Goal: Task Accomplishment & Management: Use online tool/utility

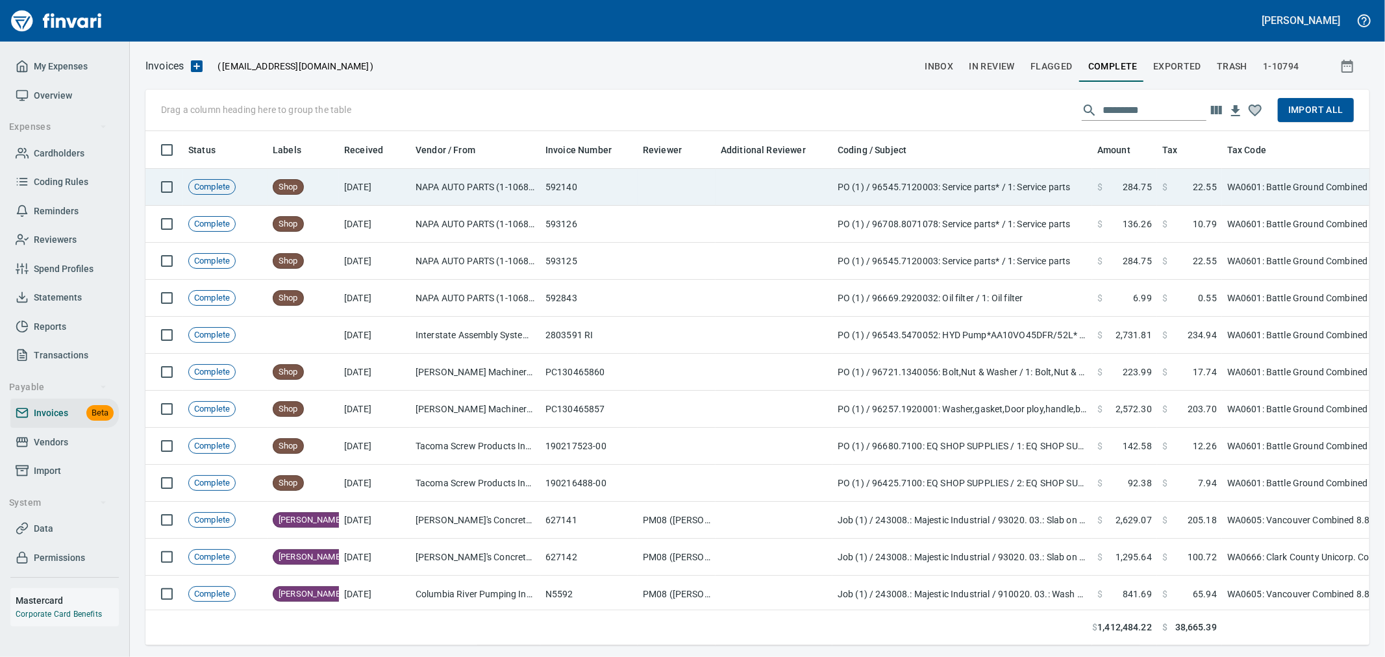
scroll to position [492, 1203]
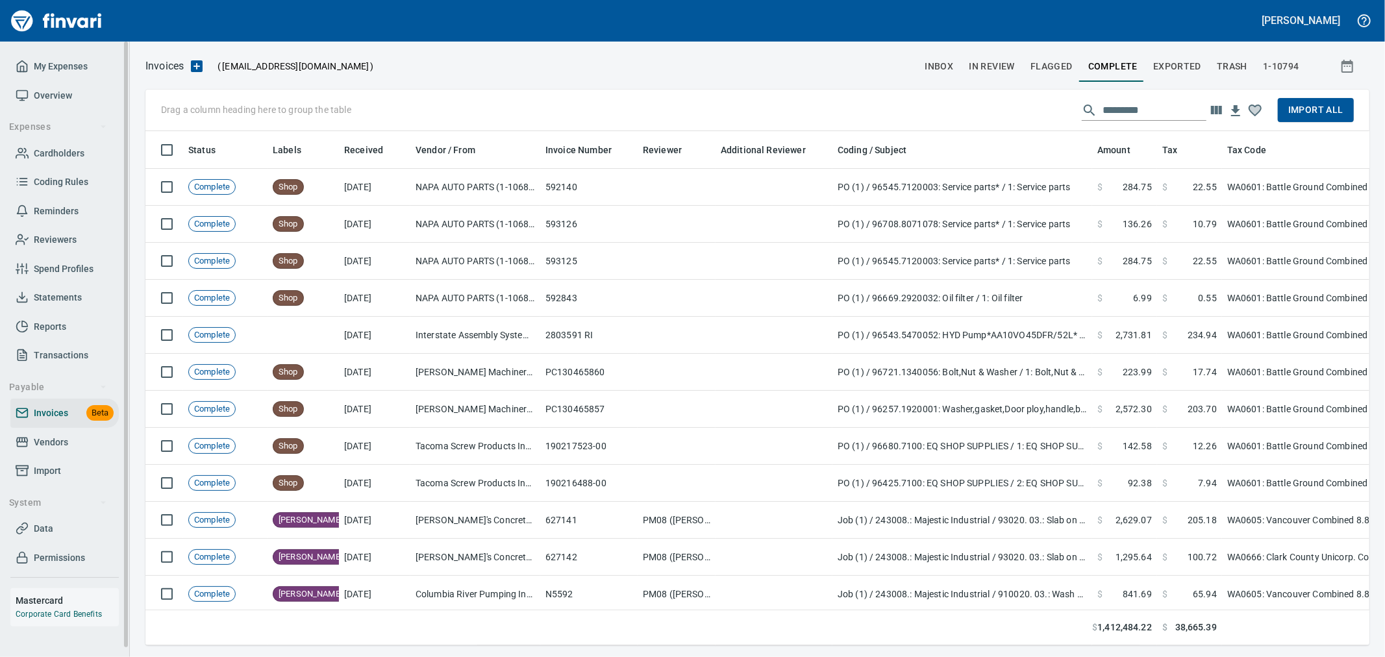
click at [68, 158] on span "Cardholders" at bounding box center [59, 153] width 51 height 16
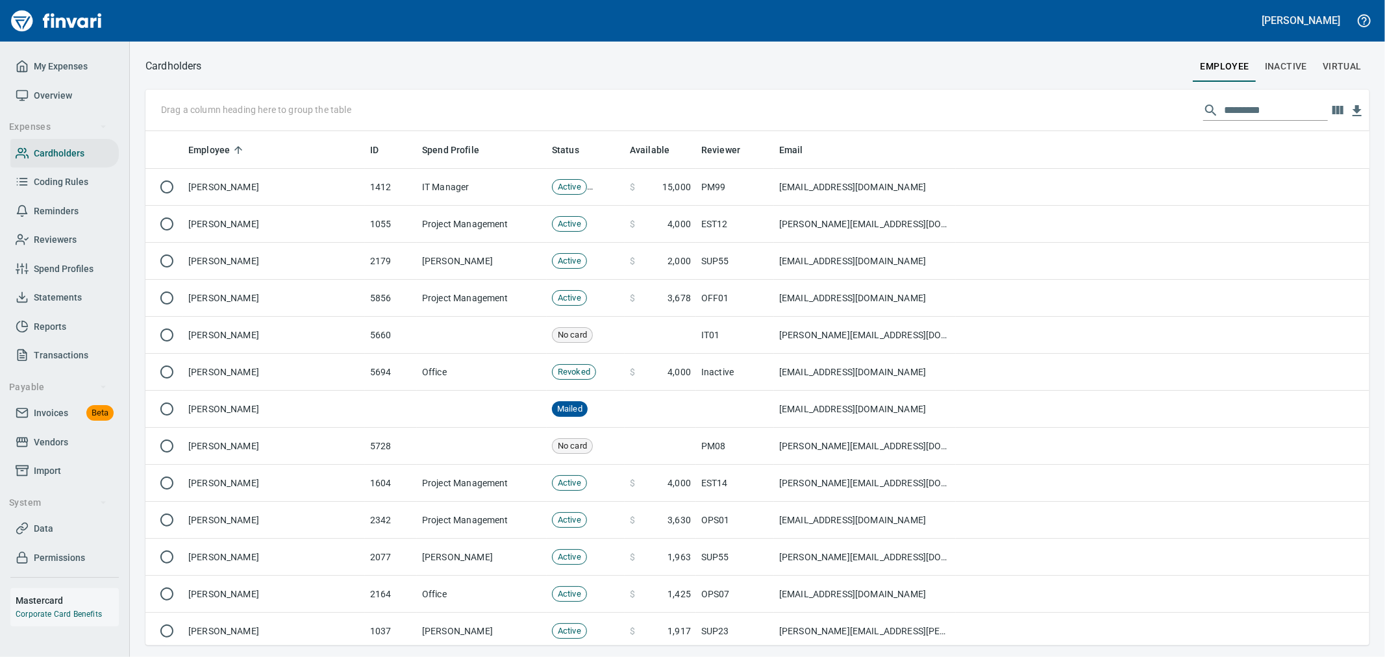
scroll to position [503, 1203]
click at [1263, 114] on input "text" at bounding box center [1276, 110] width 104 height 21
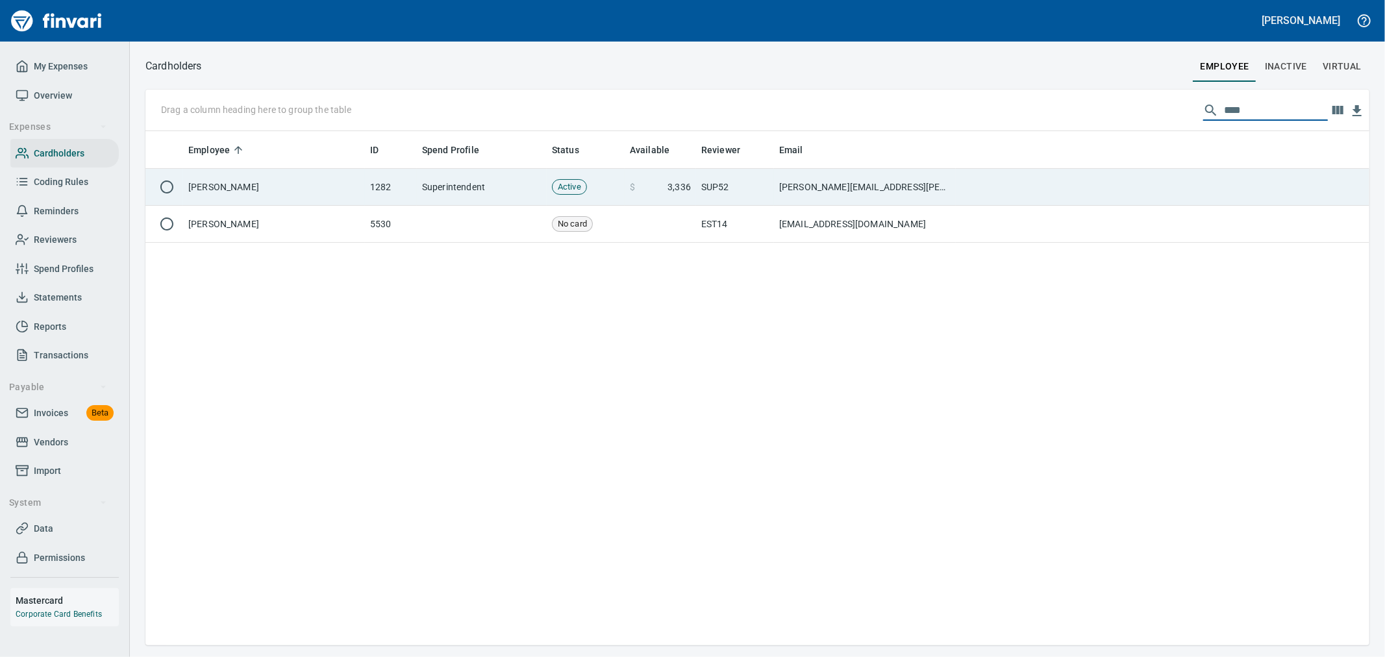
type input "****"
click at [840, 188] on td "[PERSON_NAME][EMAIL_ADDRESS][PERSON_NAME][DOMAIN_NAME]" at bounding box center [865, 187] width 182 height 37
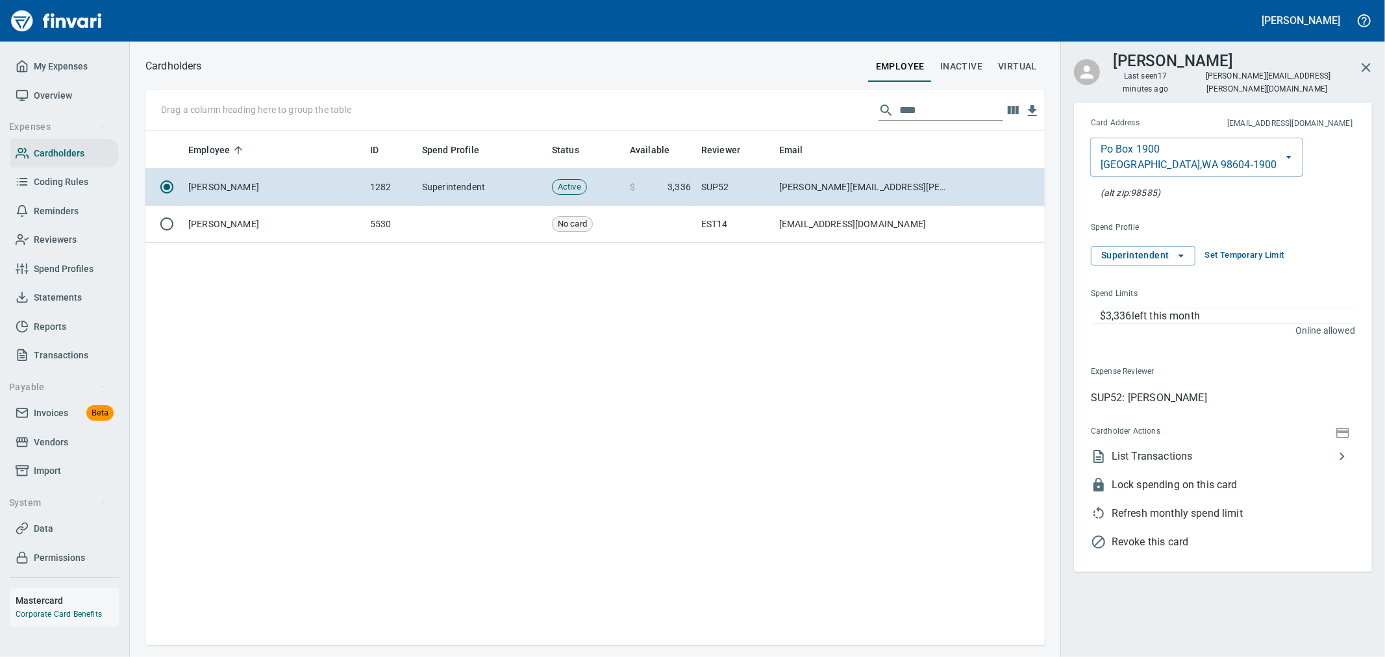
scroll to position [503, 888]
click at [1179, 449] on span "List Transactions" at bounding box center [1223, 457] width 223 height 16
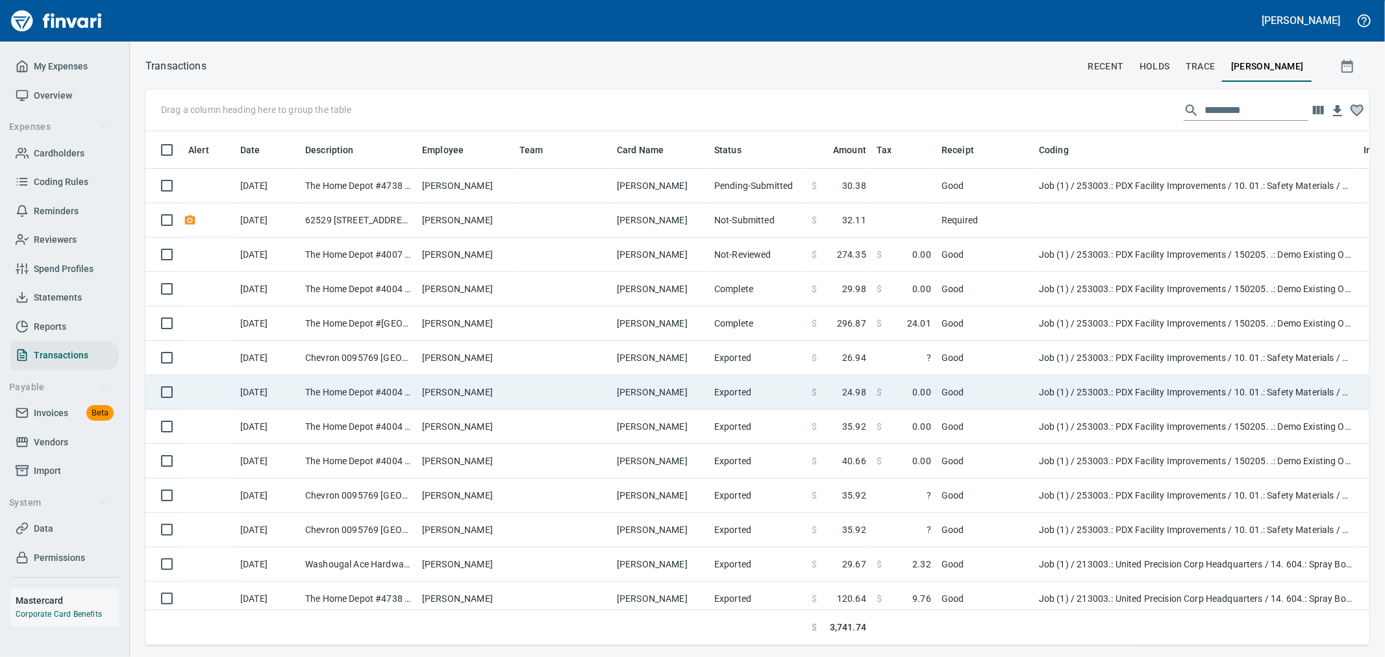
scroll to position [492, 1203]
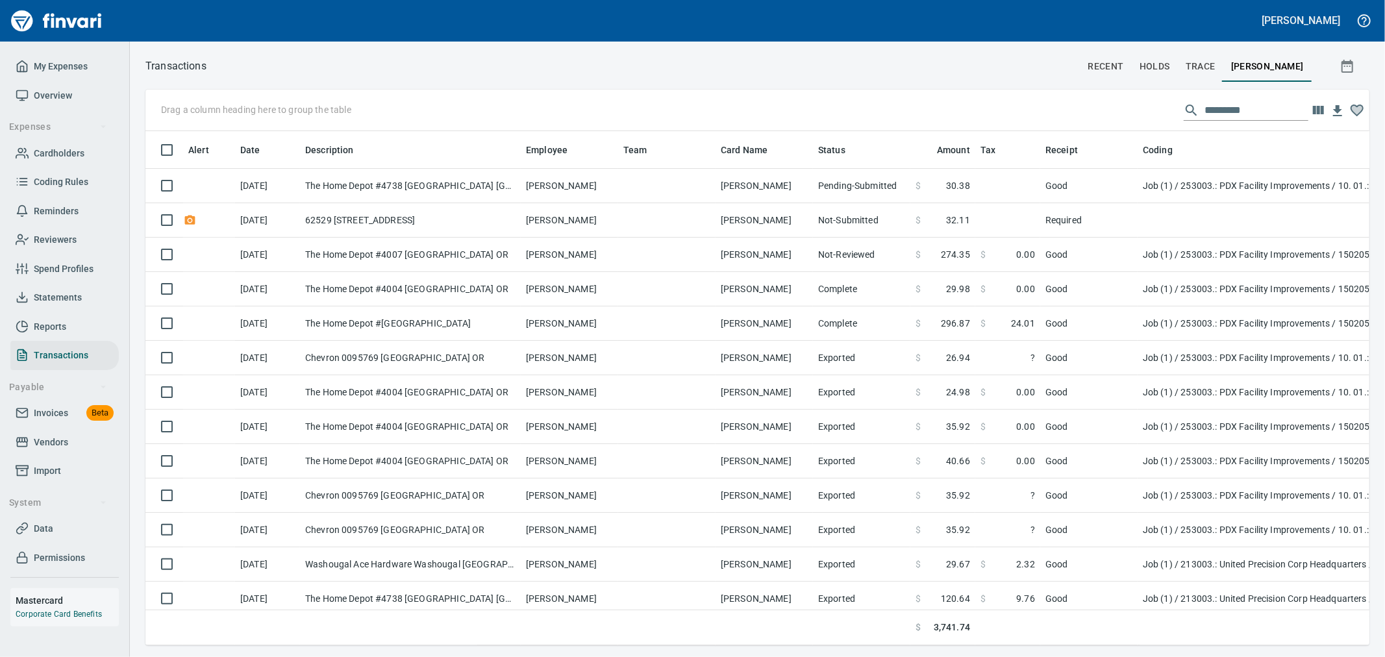
drag, startPoint x: 418, startPoint y: 149, endPoint x: 521, endPoint y: 148, distance: 103.9
click at [521, 148] on body "[PERSON_NAME] My Expenses Overview Expenses Cardholders Coding Rules Reminders …" at bounding box center [692, 328] width 1385 height 657
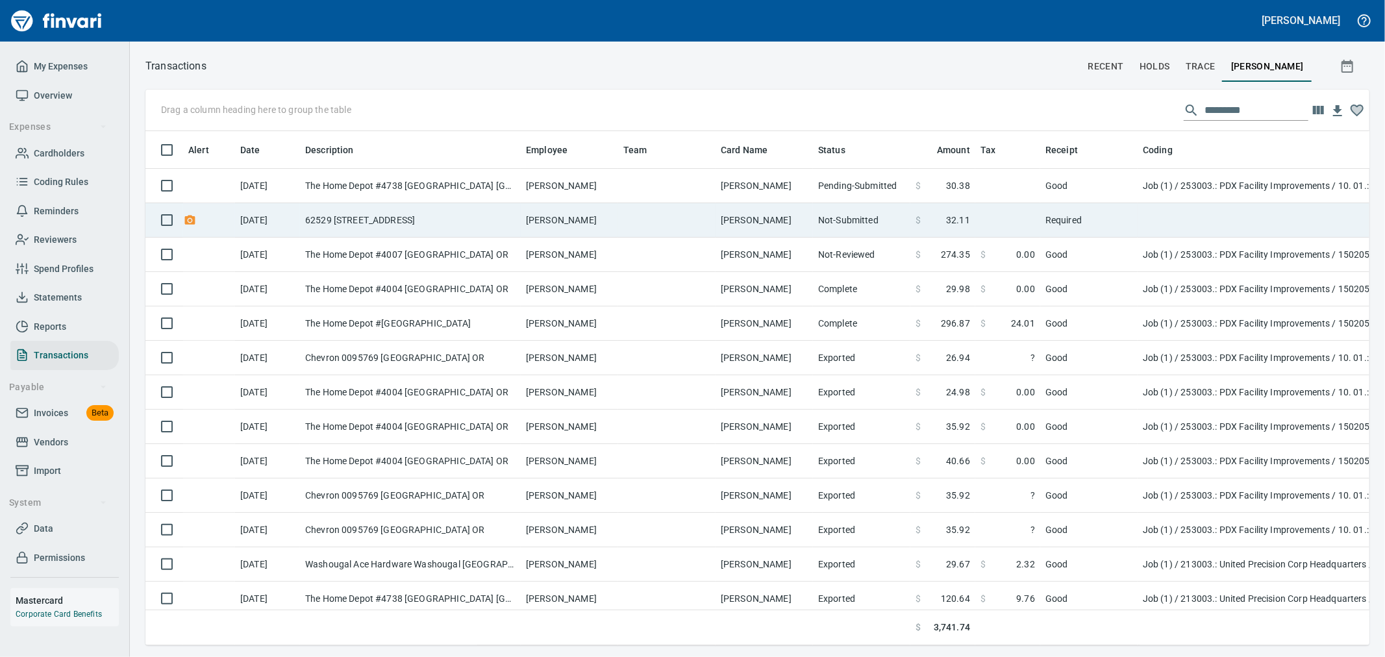
click at [718, 221] on td "[PERSON_NAME]" at bounding box center [764, 220] width 97 height 34
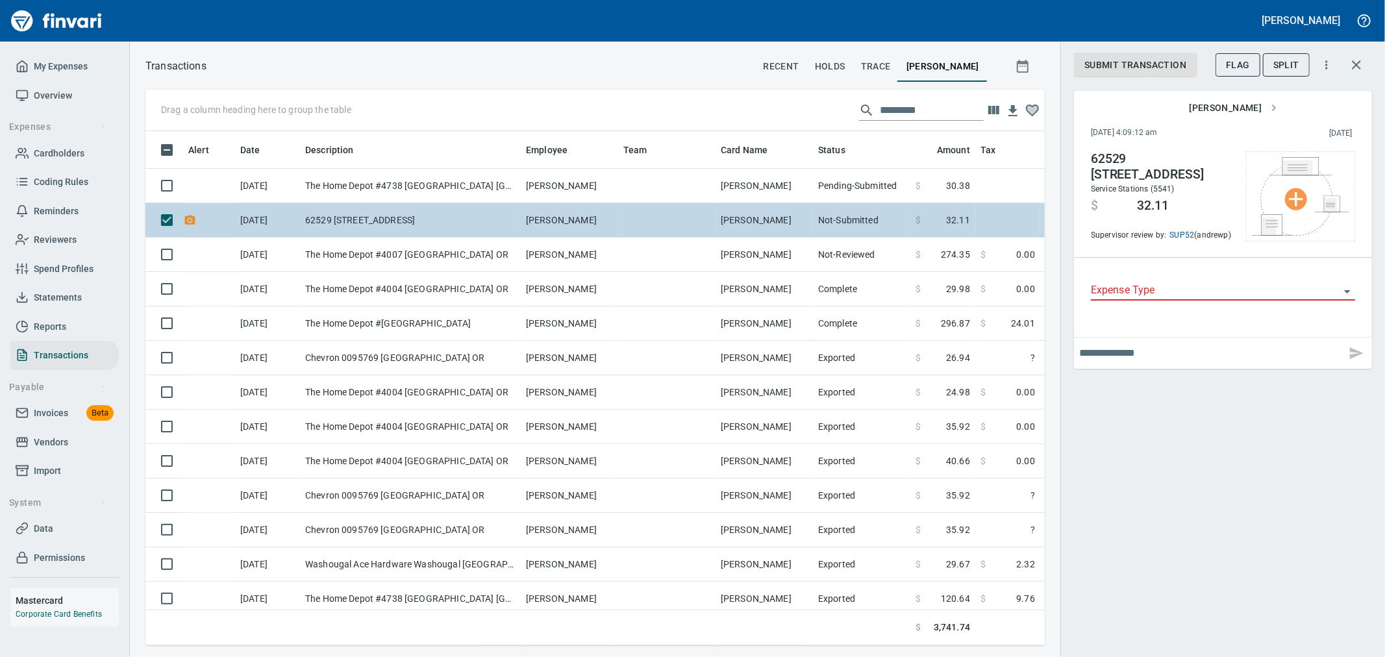
scroll to position [492, 878]
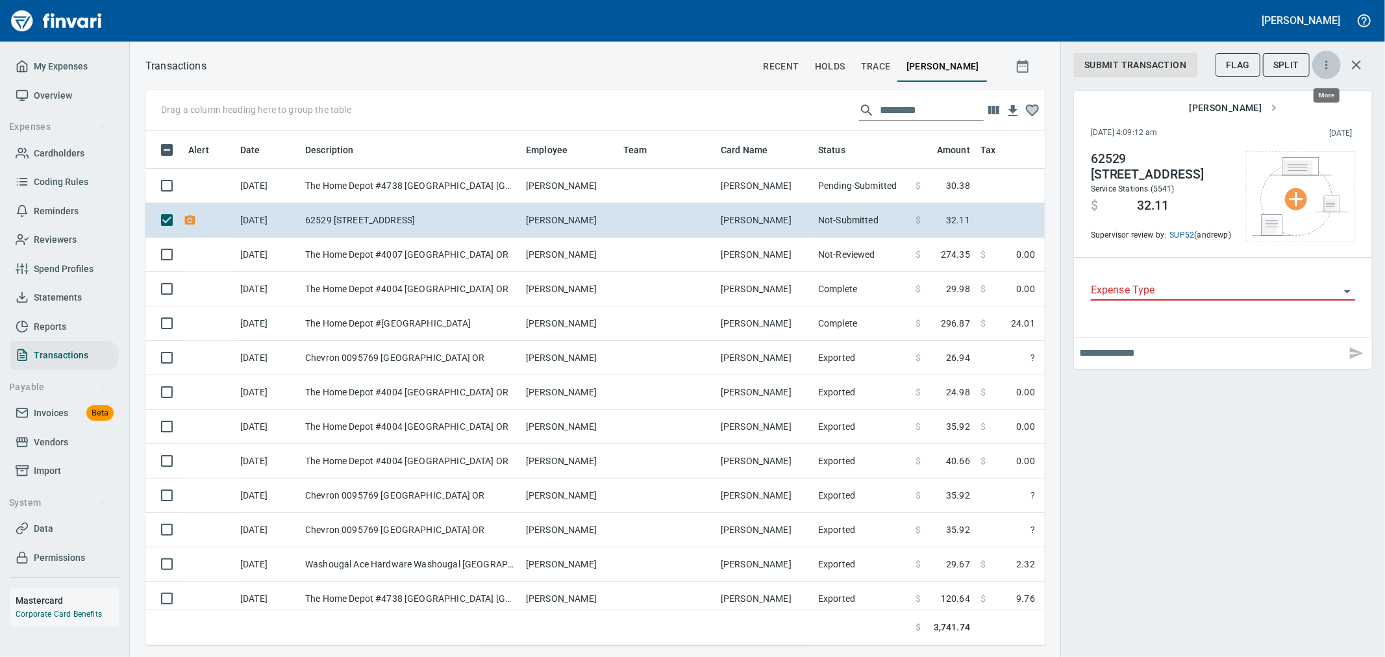
click at [1329, 69] on icon "button" at bounding box center [1326, 64] width 13 height 13
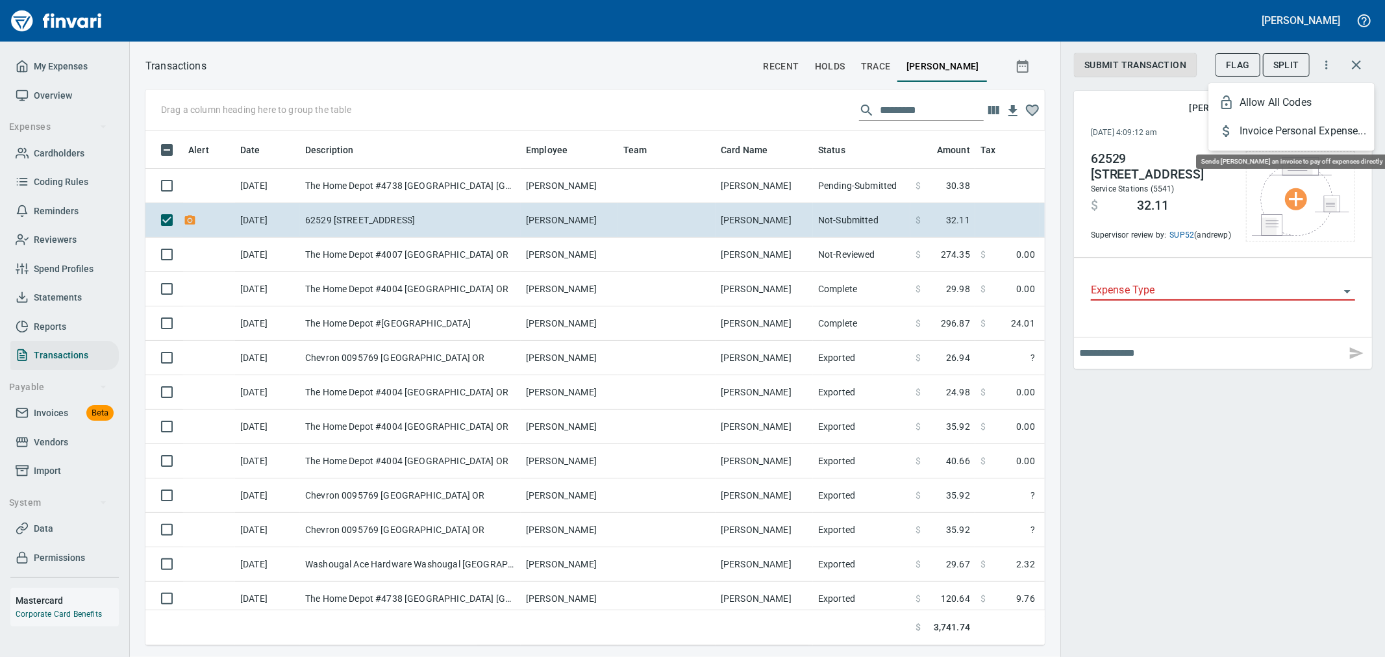
click at [1320, 131] on span "Invoice Personal Expense..." at bounding box center [1302, 131] width 125 height 16
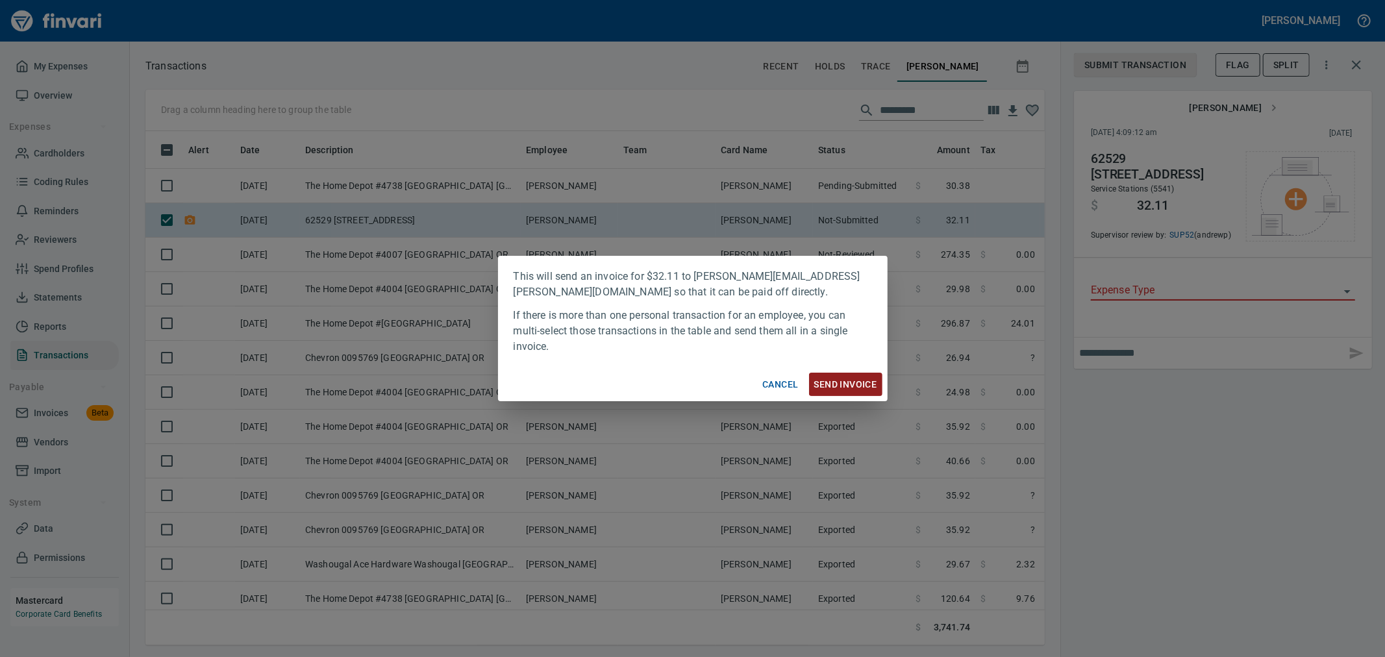
click at [851, 388] on span "Send Invoice" at bounding box center [845, 385] width 63 height 16
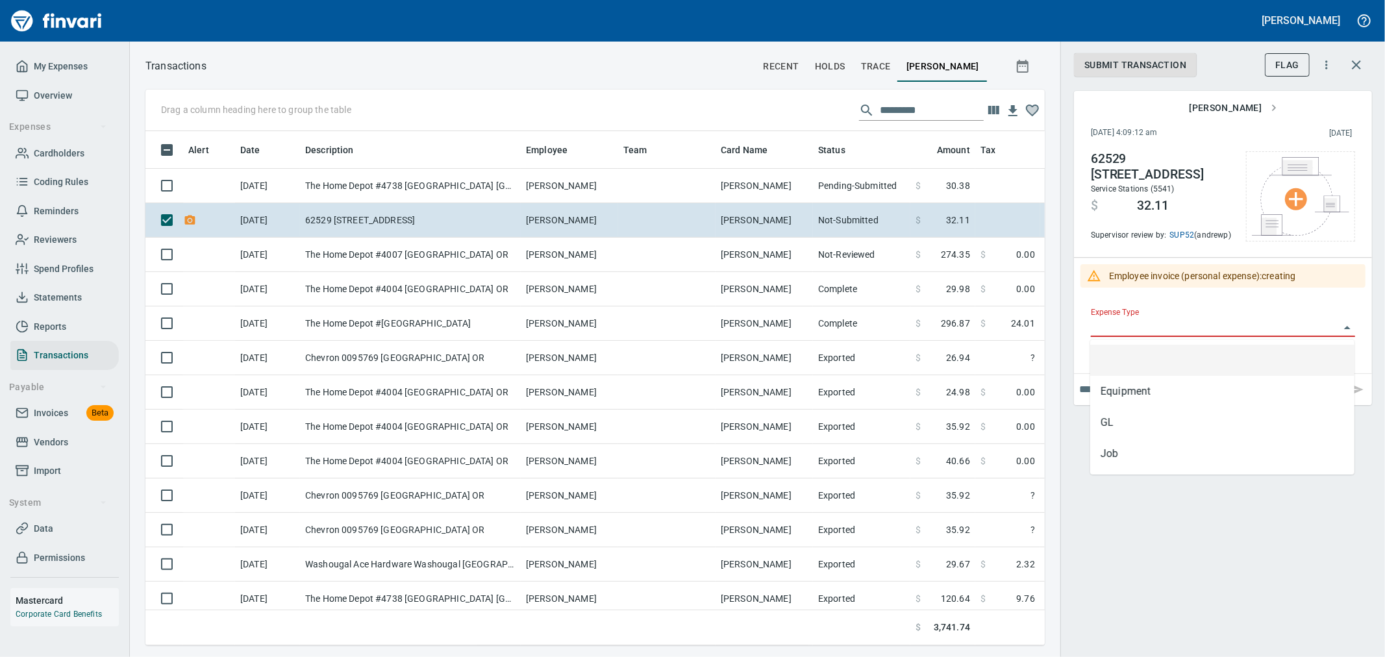
click at [1224, 325] on input "Expense Type" at bounding box center [1215, 327] width 249 height 18
click at [1210, 414] on li "GL" at bounding box center [1222, 422] width 264 height 31
type input "**"
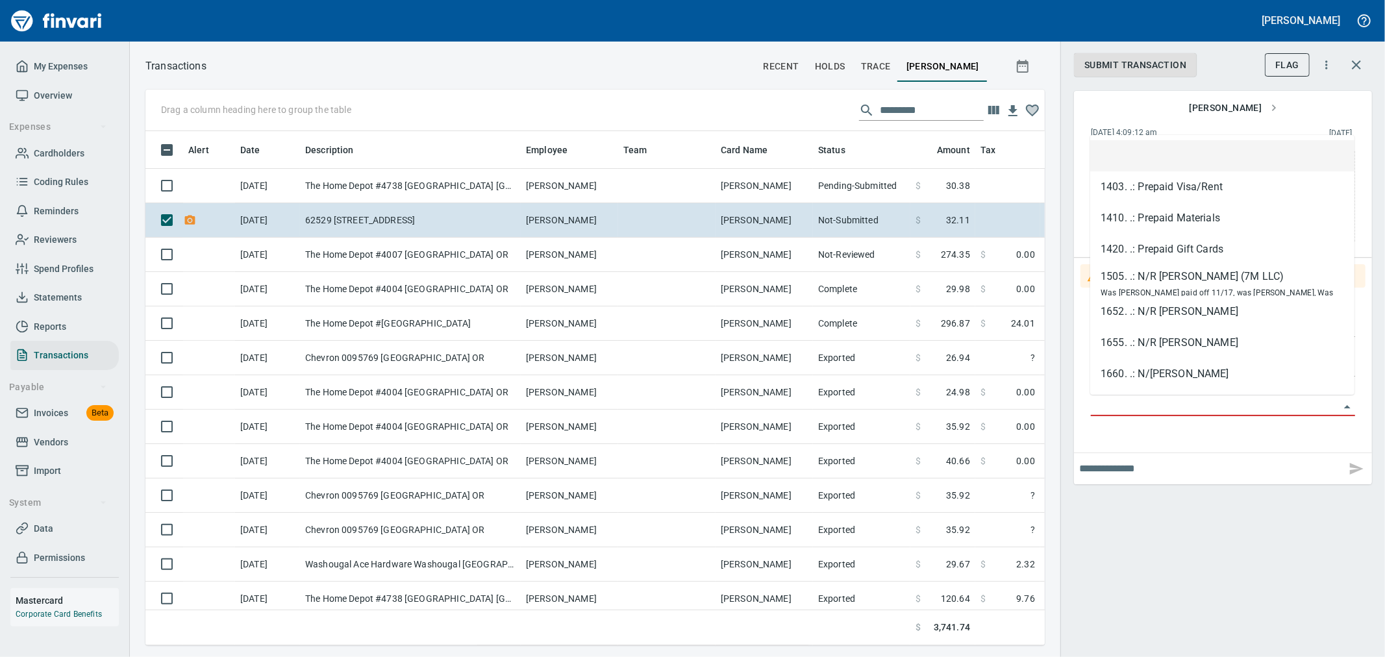
click at [1211, 410] on input "GL Account" at bounding box center [1215, 406] width 249 height 18
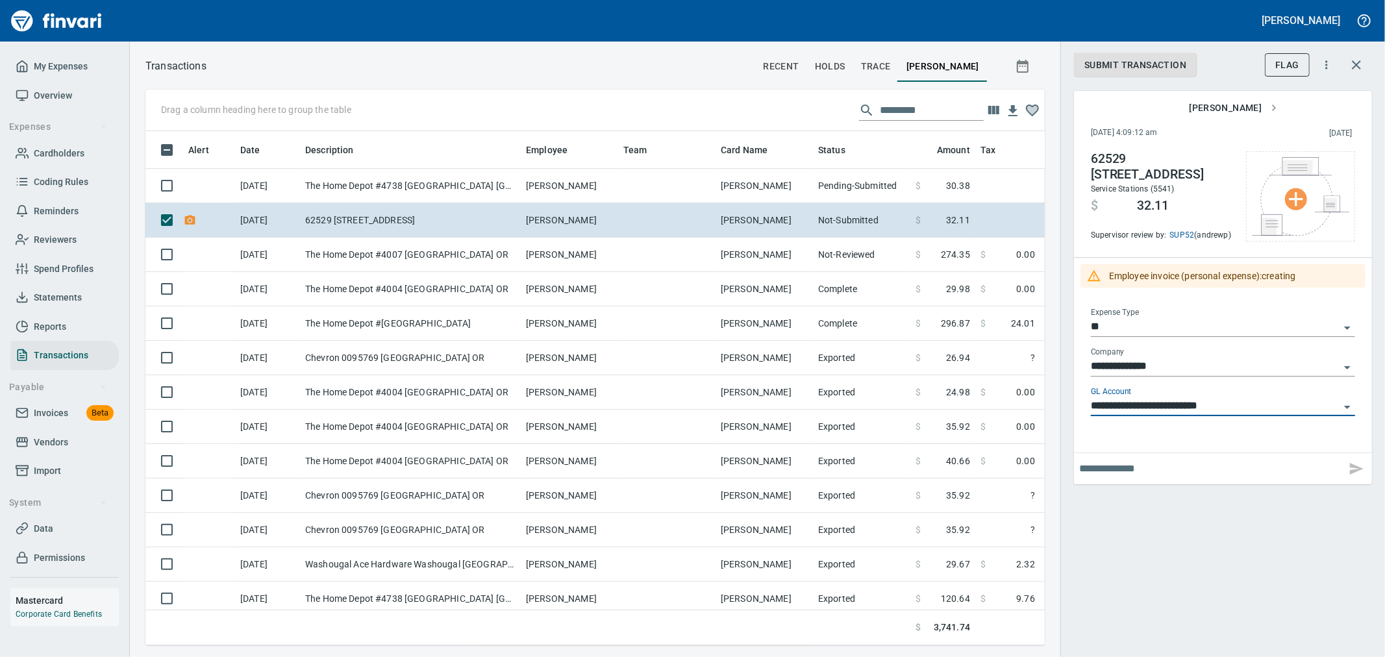
type input "**********"
